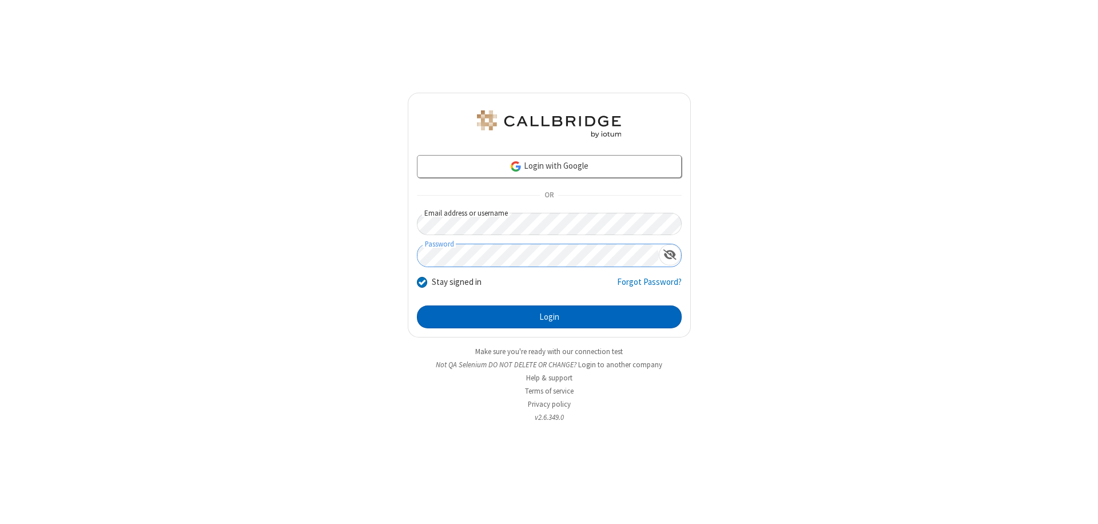
click at [549, 317] on button "Login" at bounding box center [549, 316] width 265 height 23
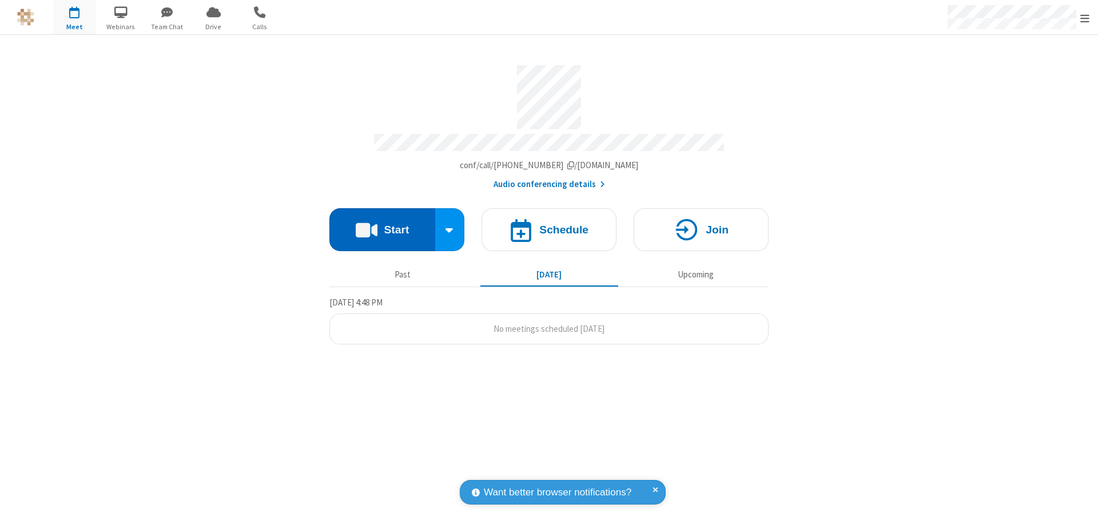
click at [382, 224] on button "Start" at bounding box center [382, 229] width 106 height 43
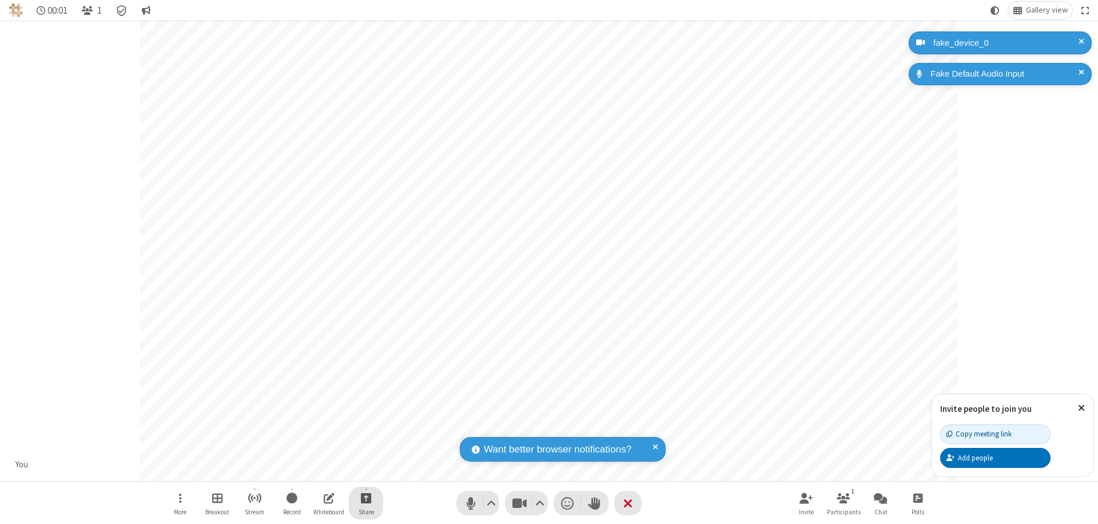
click at [366, 498] on span "Start sharing" at bounding box center [366, 498] width 11 height 14
click at [320, 450] on span "Present files & media" at bounding box center [319, 451] width 13 height 10
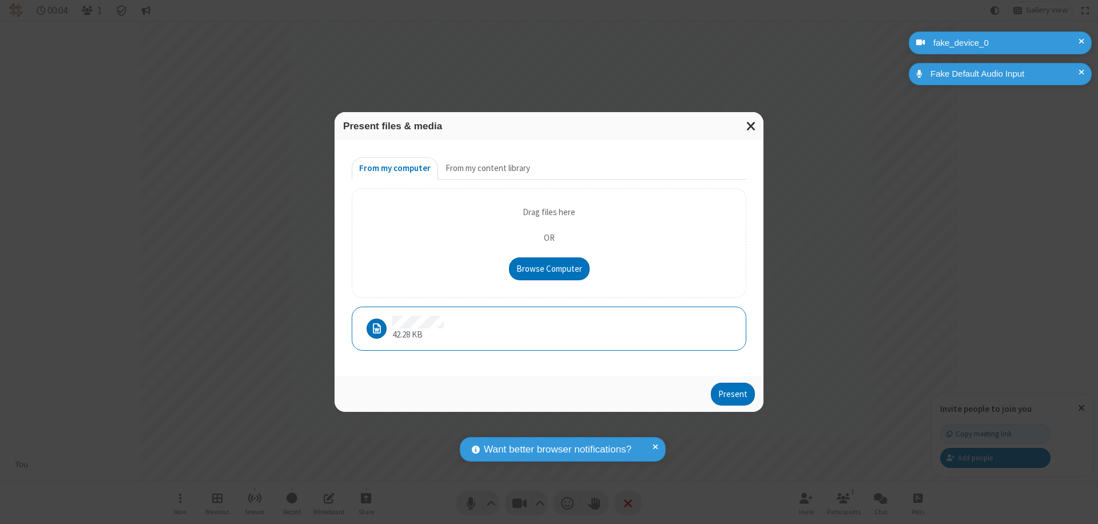
click at [734, 393] on button "Present" at bounding box center [733, 394] width 44 height 23
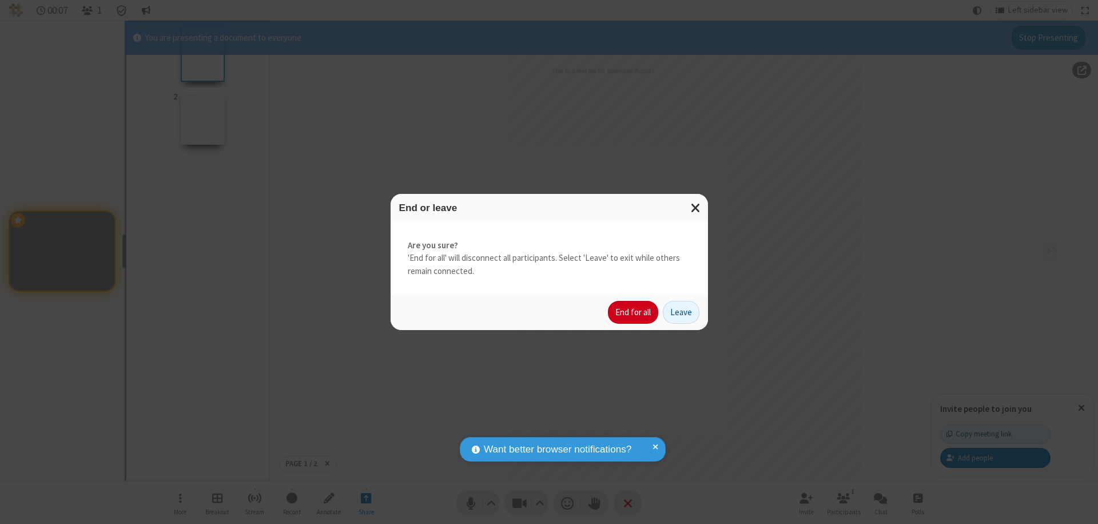
click at [634, 312] on button "End for all" at bounding box center [633, 312] width 50 height 23
